Goal: Information Seeking & Learning: Learn about a topic

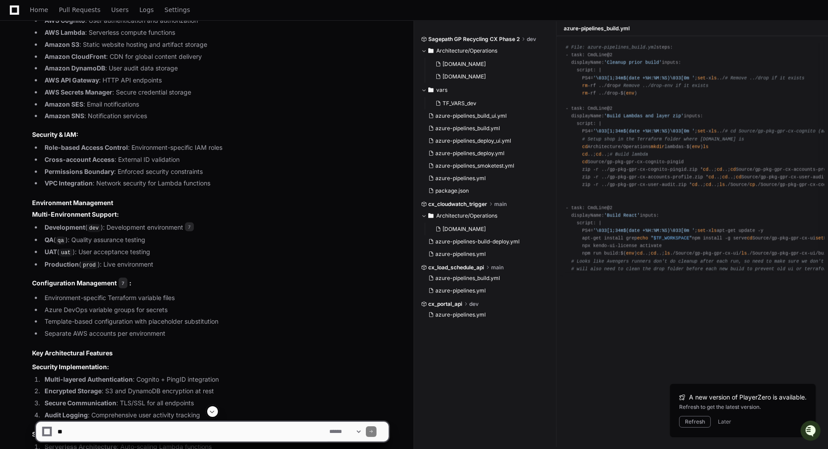
scroll to position [2091, 0]
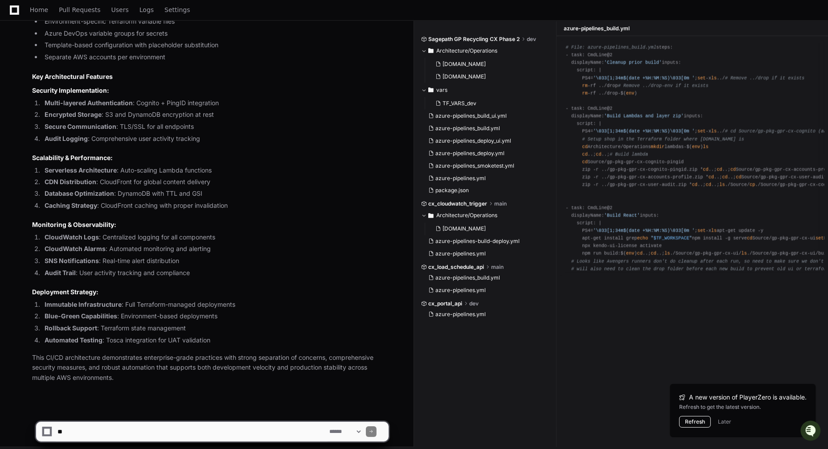
click at [698, 422] on button "Refresh" at bounding box center [695, 422] width 32 height 12
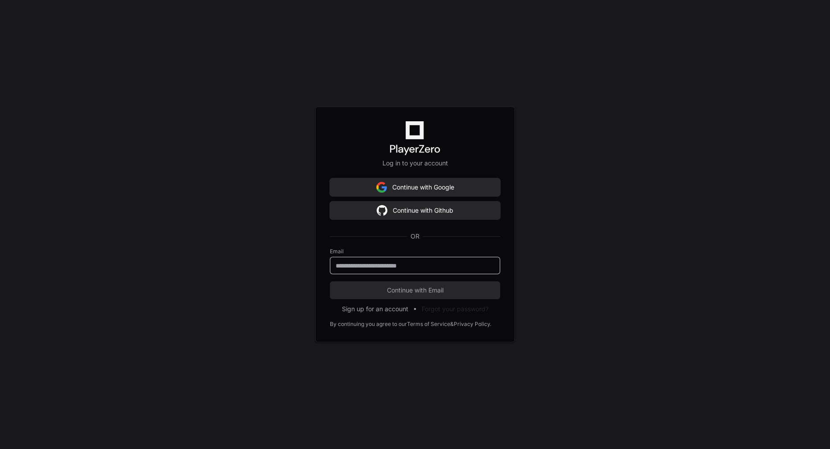
click at [367, 267] on input "email" at bounding box center [415, 265] width 159 height 9
type input "**********"
click at [399, 292] on span "Continue with Email" at bounding box center [415, 290] width 170 height 9
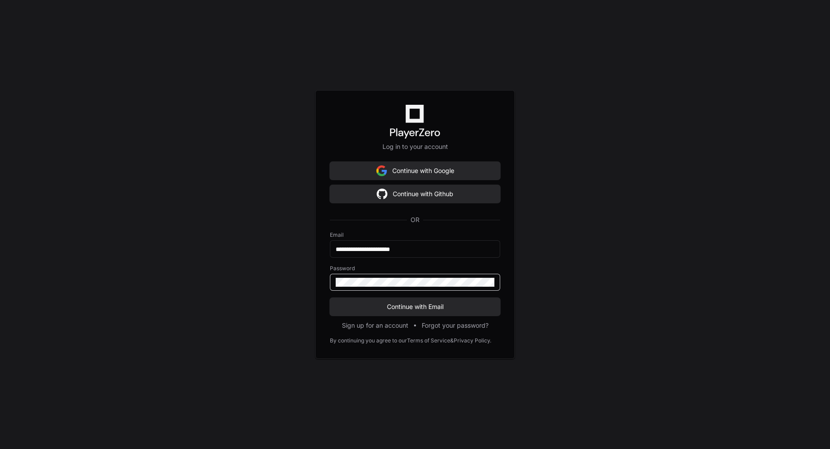
click at [330, 298] on button "Continue with Email" at bounding box center [415, 307] width 170 height 18
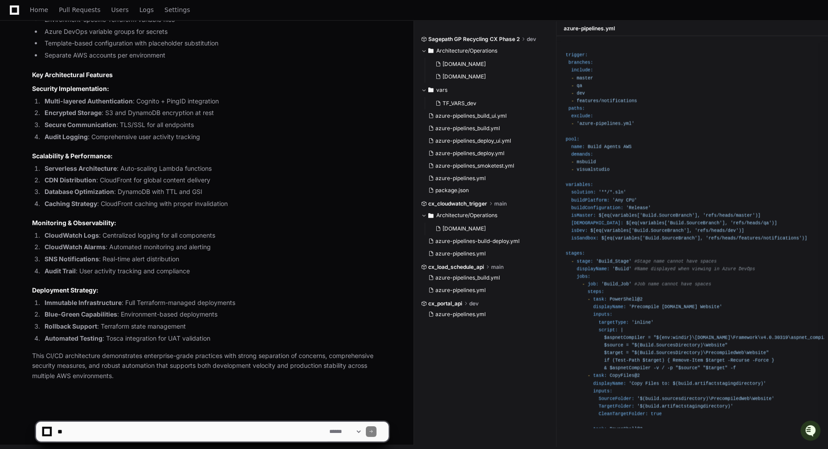
scroll to position [2143, 0]
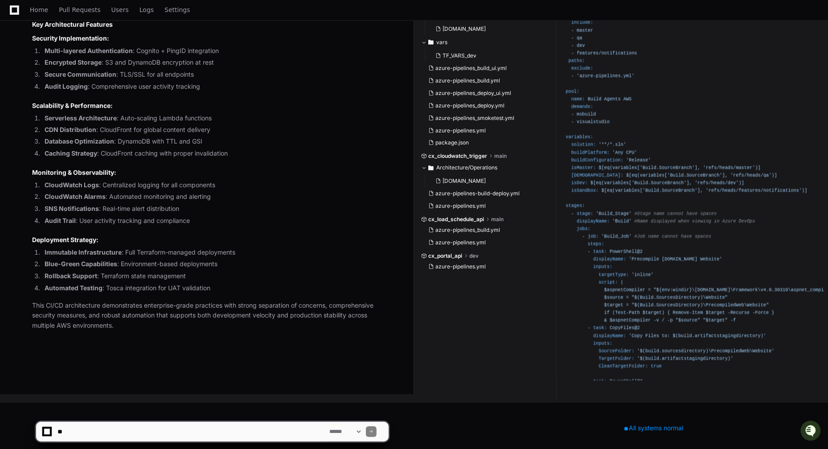
click at [641, 423] on div "**********" at bounding box center [414, 427] width 828 height 43
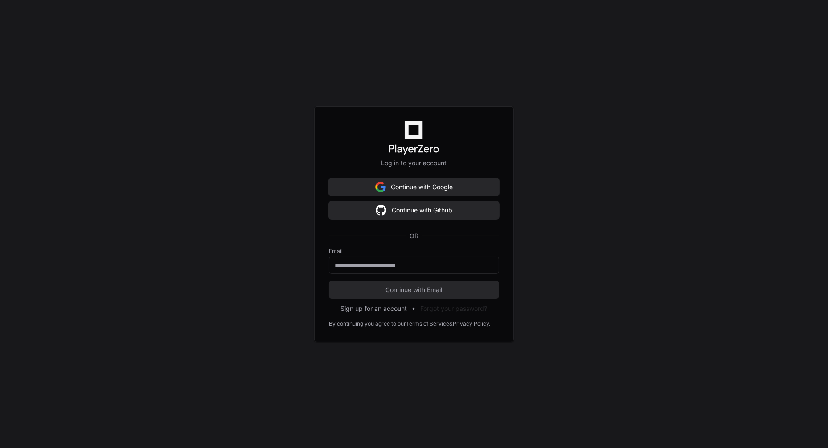
click at [358, 254] on label "Email" at bounding box center [414, 251] width 170 height 7
click at [363, 265] on input "email" at bounding box center [414, 265] width 159 height 9
type input "**********"
click at [378, 293] on span "Continue with Email" at bounding box center [414, 290] width 170 height 9
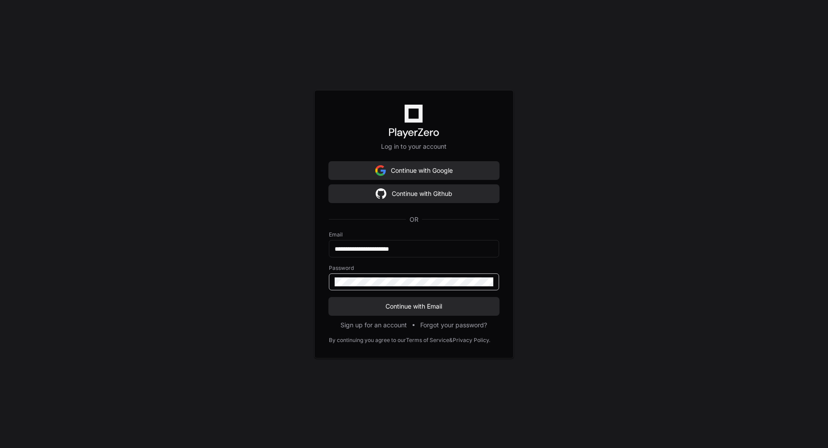
click at [329, 298] on button "Continue with Email" at bounding box center [414, 307] width 170 height 18
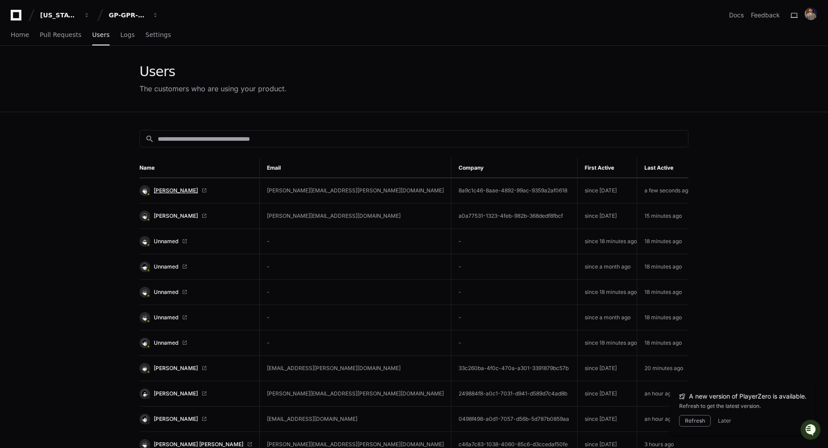
click at [172, 191] on span "[PERSON_NAME]" at bounding box center [176, 190] width 44 height 7
click at [16, 29] on link "Home" at bounding box center [20, 35] width 18 height 21
click at [28, 37] on span "Home" at bounding box center [20, 34] width 18 height 5
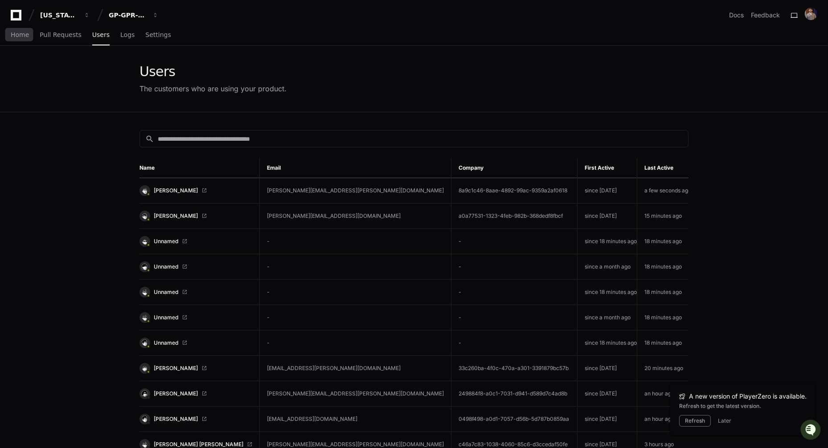
click at [28, 37] on span "Home" at bounding box center [20, 34] width 18 height 5
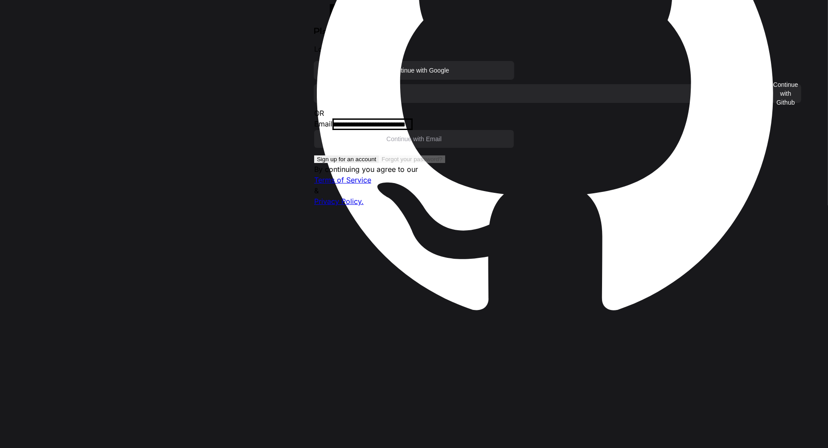
scroll to position [36, 0]
click at [241, 89] on div "Log in to your account Continue with Google Continue with Github OR Email Conti…" at bounding box center [414, 224] width 828 height 448
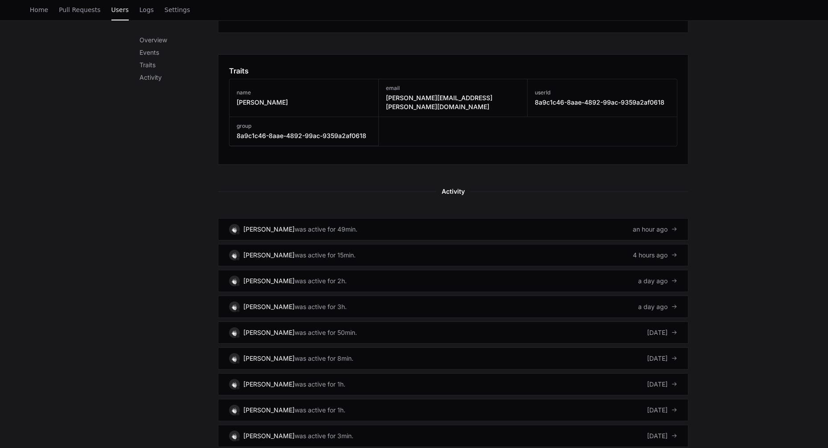
scroll to position [472, 0]
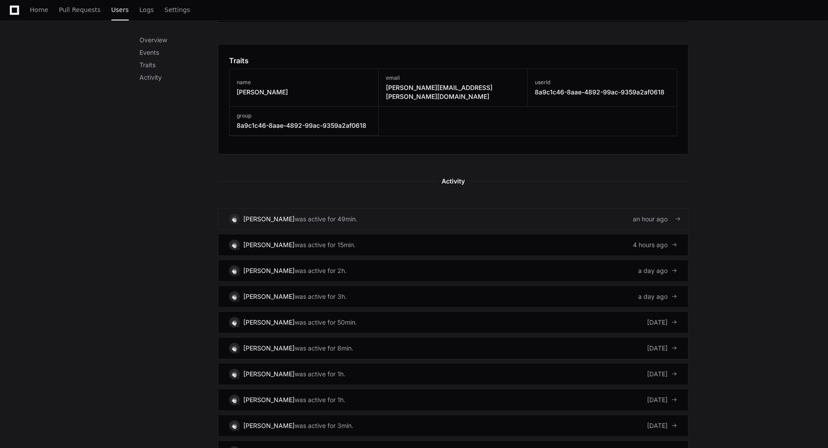
click at [295, 215] on div "was active for 49min." at bounding box center [326, 219] width 63 height 9
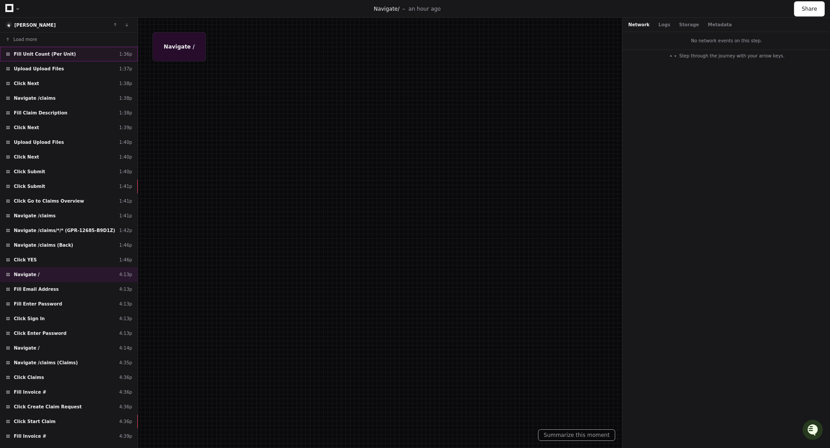
click at [87, 59] on div "Fill Unit Count (Per Unit) 1:36p" at bounding box center [69, 54] width 138 height 15
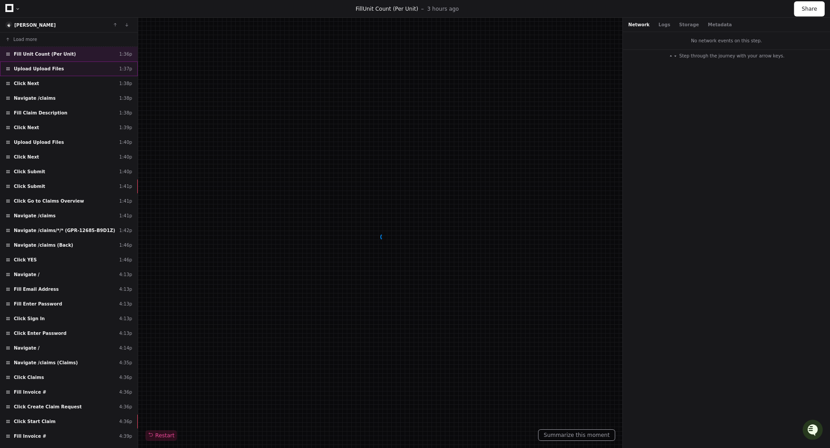
click at [81, 74] on div "Upload Upload Files 1:37p" at bounding box center [69, 69] width 138 height 15
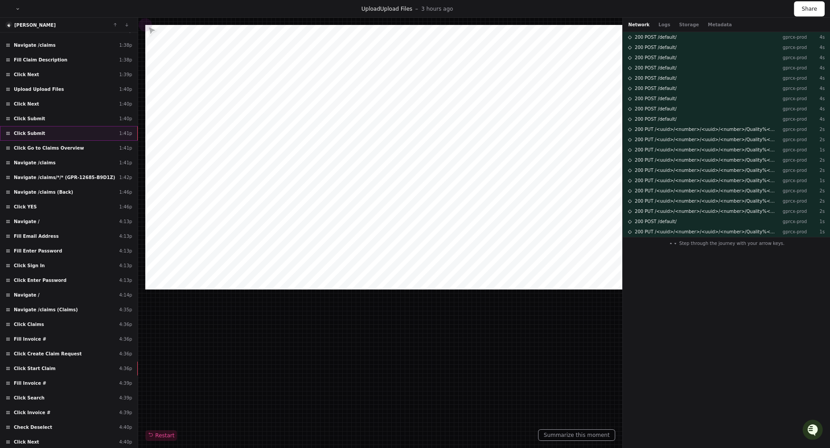
scroll to position [65, 0]
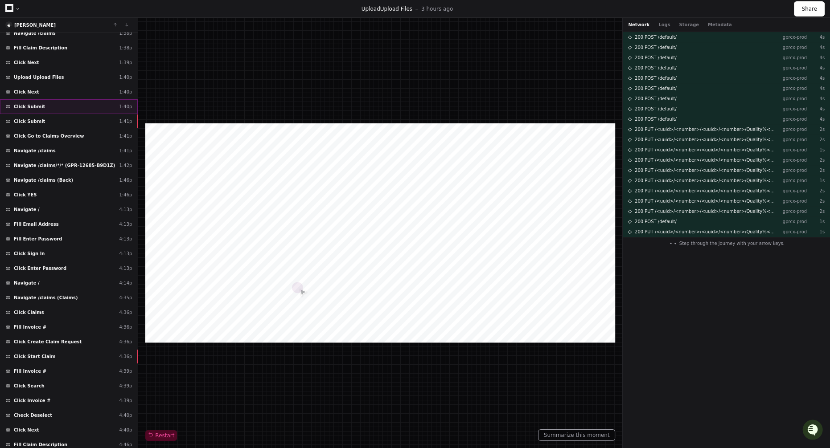
click at [76, 109] on div "Click Submit 1:40p" at bounding box center [69, 106] width 138 height 15
